Goal: Task Accomplishment & Management: Manage account settings

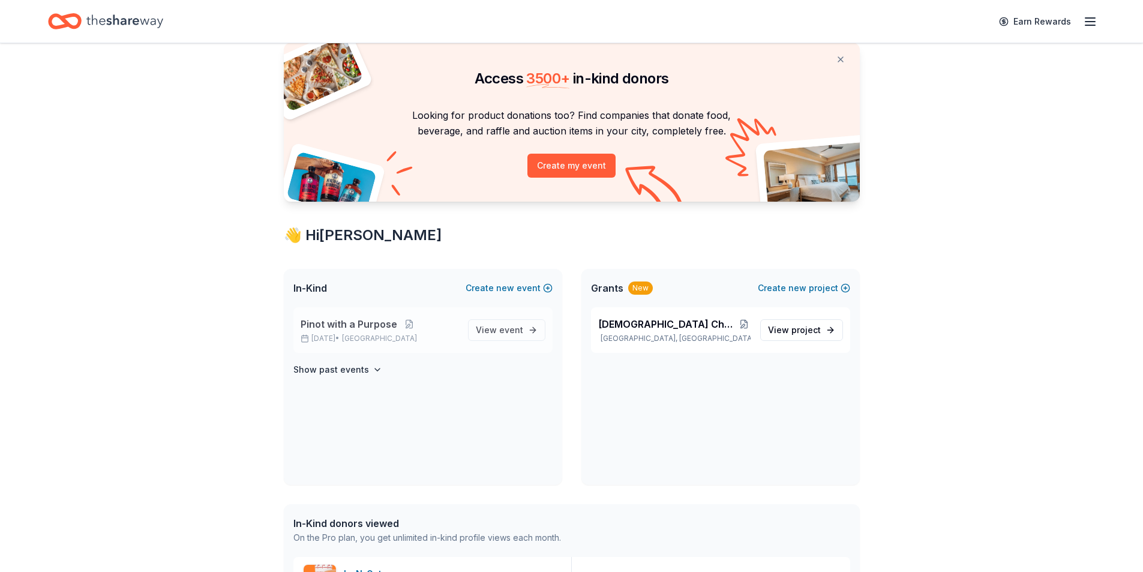
scroll to position [60, 0]
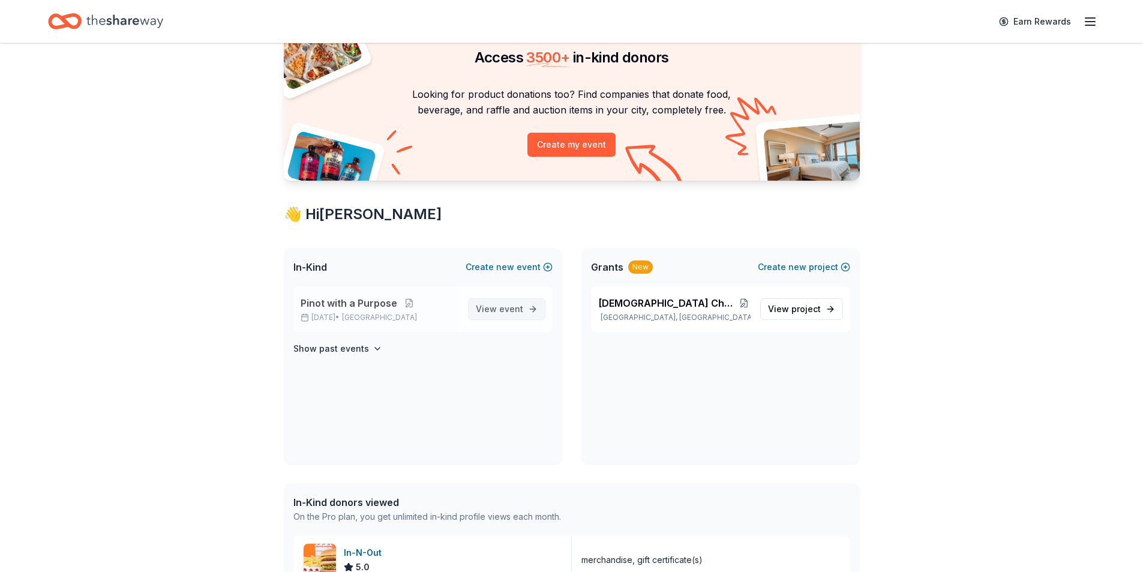
click at [517, 312] on span "event" at bounding box center [511, 309] width 24 height 10
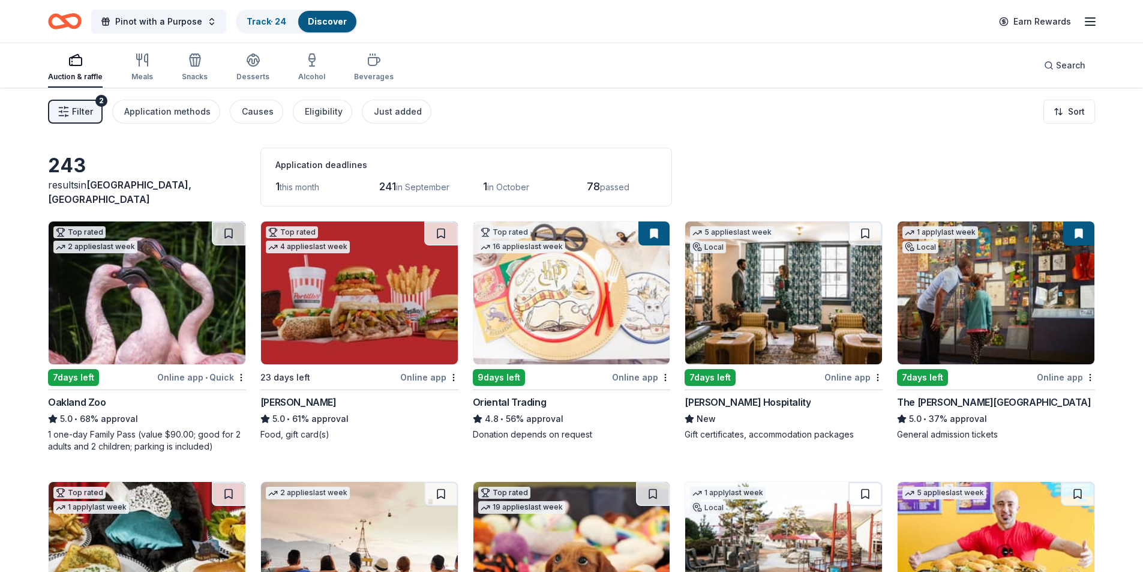
click at [805, 305] on img at bounding box center [783, 292] width 197 height 143
click at [868, 233] on button at bounding box center [865, 233] width 34 height 24
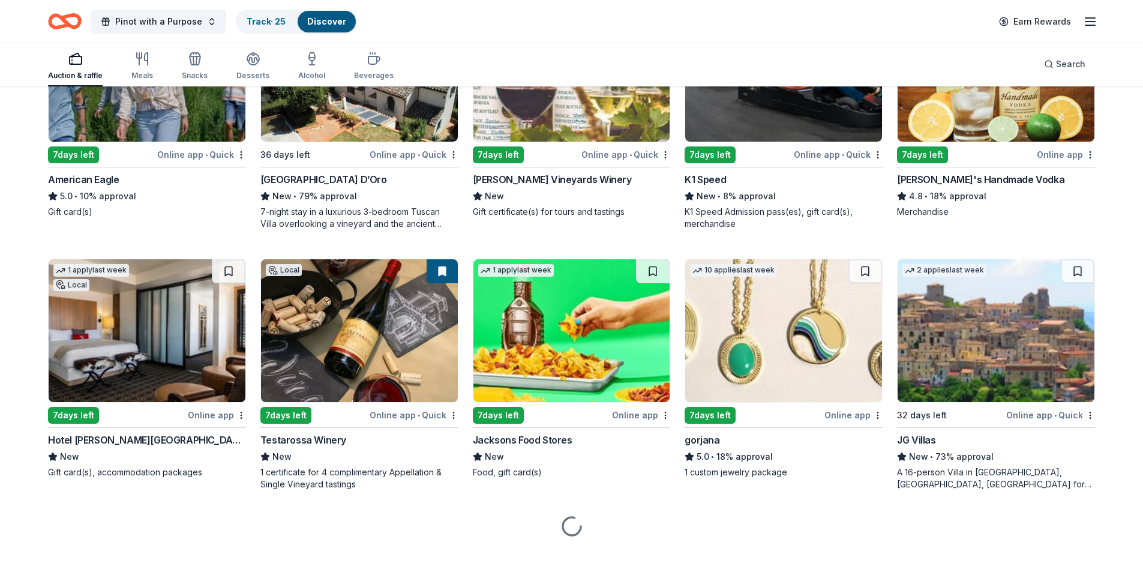
scroll to position [1787, 0]
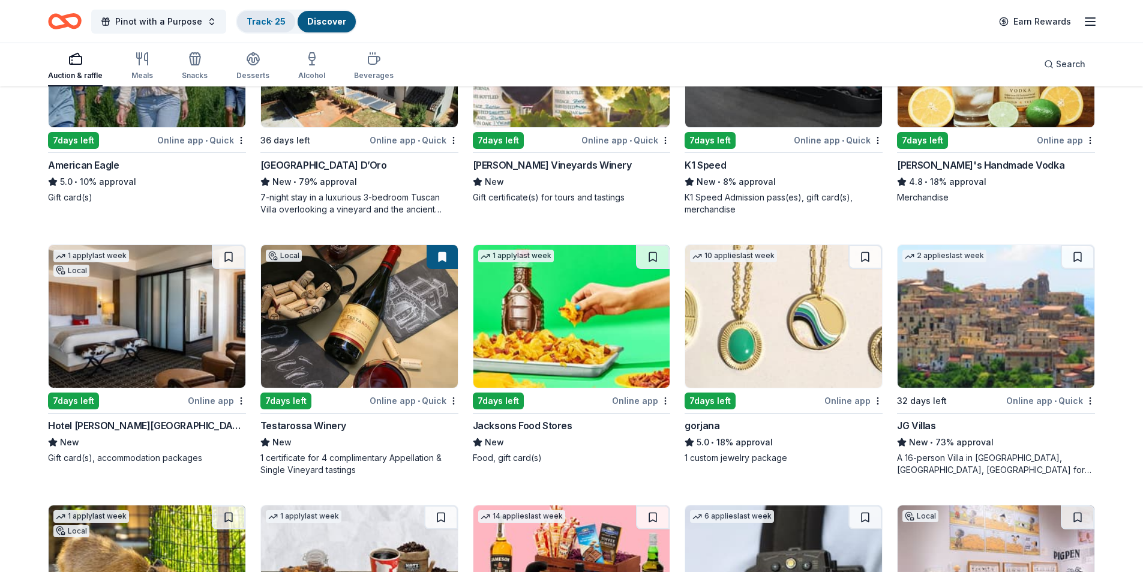
click at [264, 17] on link "Track · 25" at bounding box center [266, 21] width 39 height 10
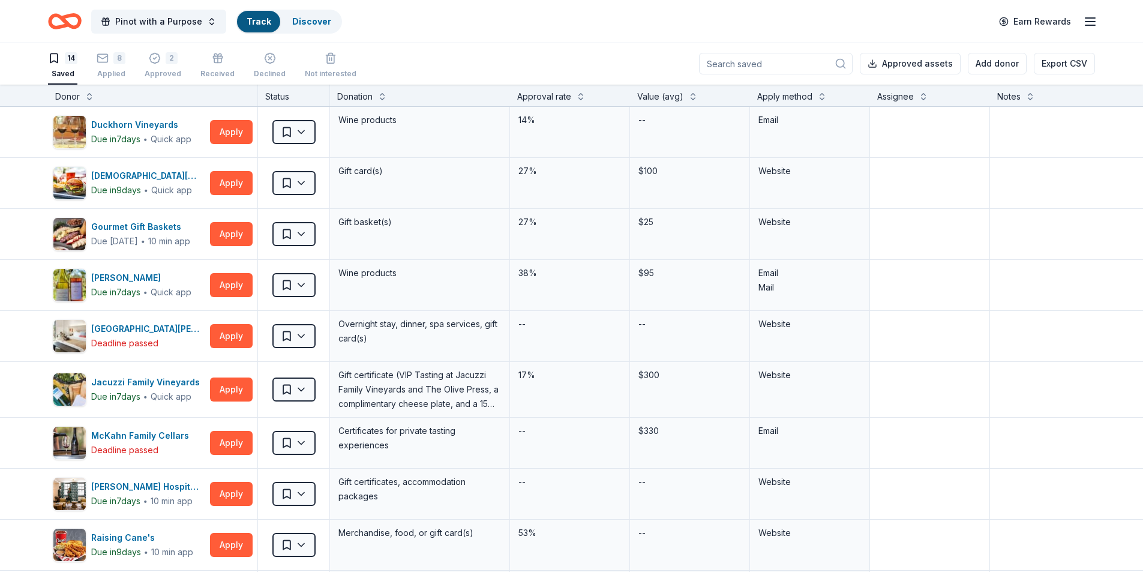
scroll to position [1, 0]
click at [110, 62] on div "8" at bounding box center [111, 58] width 29 height 12
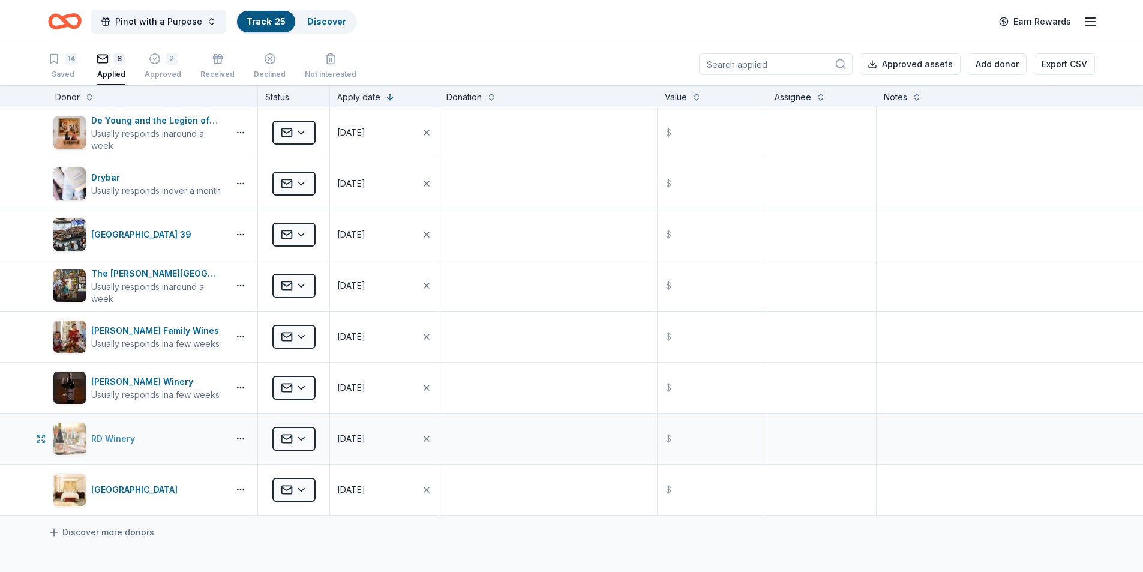
click at [118, 443] on div "RD Winery" at bounding box center [115, 438] width 49 height 14
click at [166, 47] on div "14 Saved 8 Applied 2 Approved Received Declined Not interested Approved assets …" at bounding box center [571, 64] width 1047 height 42
click at [166, 59] on div "2" at bounding box center [172, 59] width 12 height 12
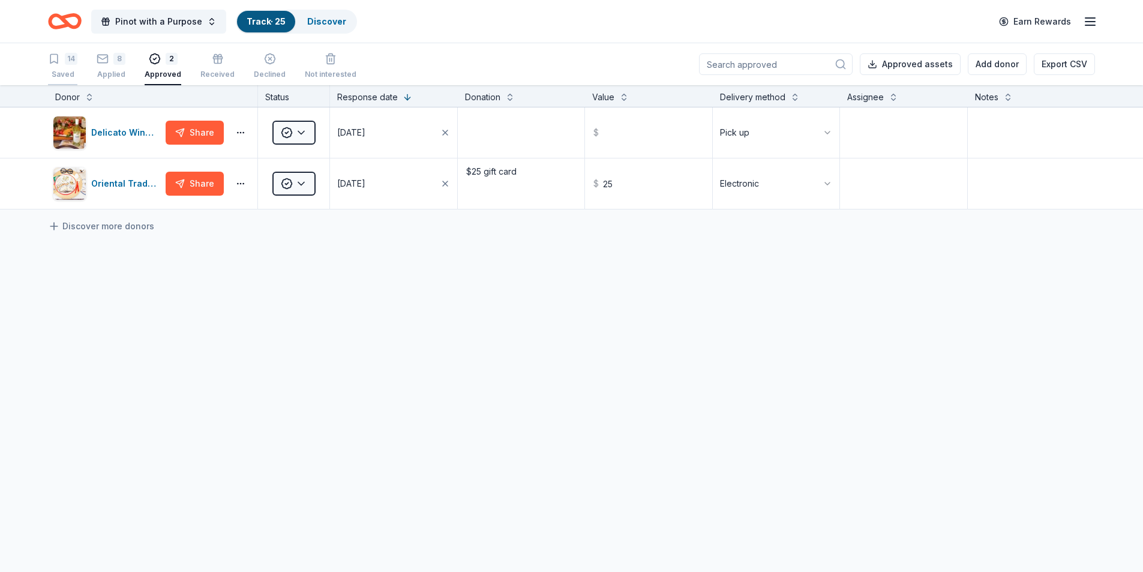
click at [68, 77] on div "Saved" at bounding box center [62, 75] width 29 height 10
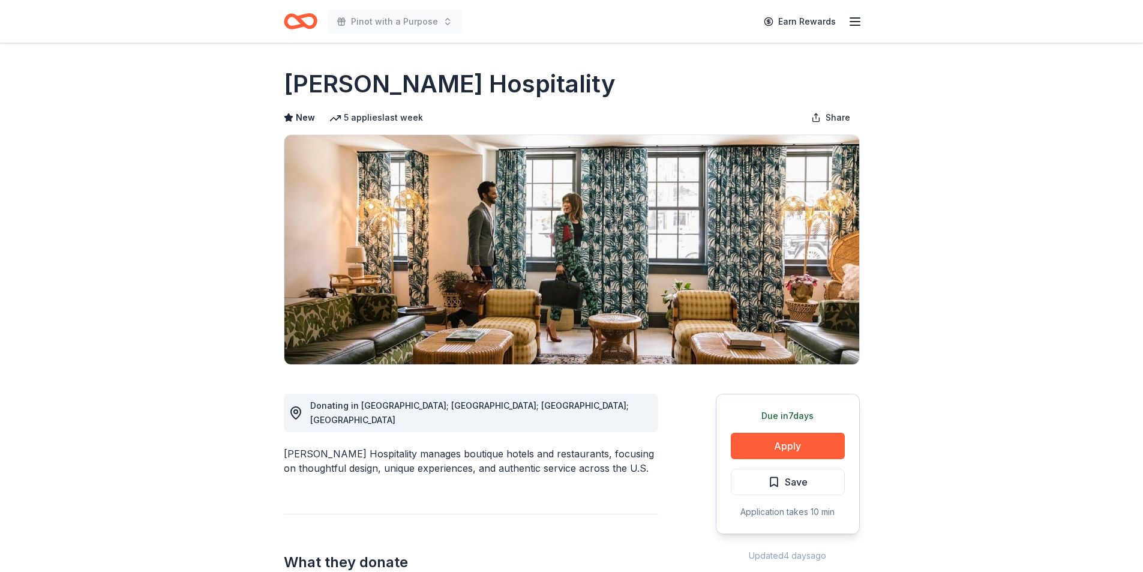
drag, startPoint x: 298, startPoint y: 439, endPoint x: 640, endPoint y: 439, distance: 342.0
click at [602, 446] on div "Oliver Hospitality manages boutique hotels and restaurants, focusing on thought…" at bounding box center [471, 460] width 374 height 29
click at [788, 442] on button "Apply" at bounding box center [788, 446] width 114 height 26
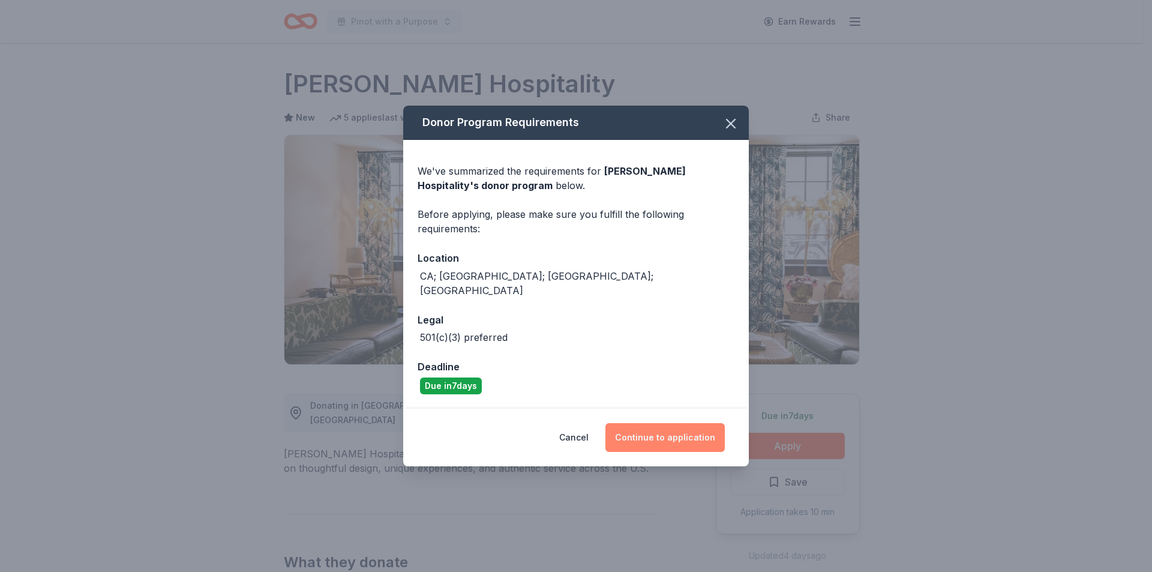
click at [661, 430] on button "Continue to application" at bounding box center [664, 437] width 119 height 29
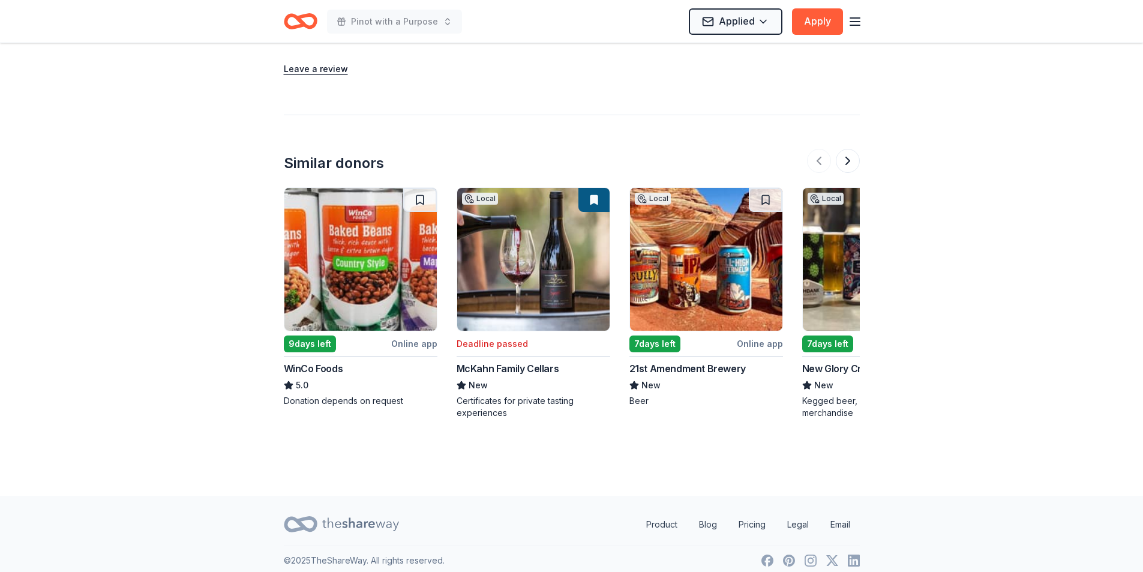
scroll to position [1098, 0]
